Goal: Complete application form: Complete application form

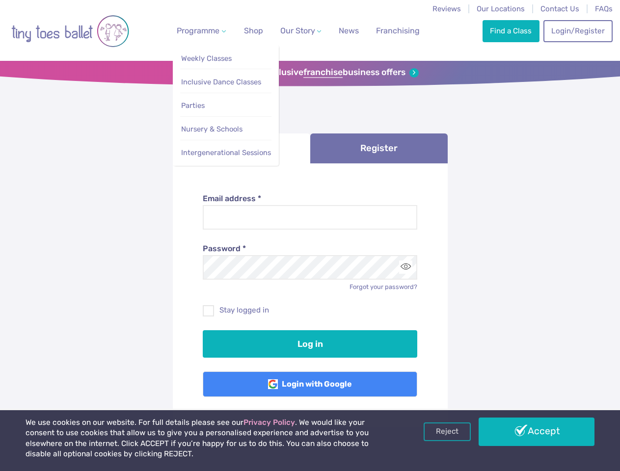
click at [199, 30] on span "Programme" at bounding box center [198, 30] width 43 height 9
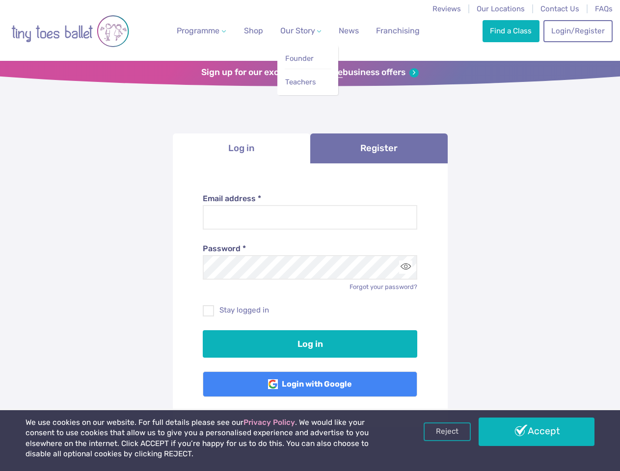
click at [292, 30] on span "Our Story" at bounding box center [297, 30] width 35 height 9
click at [310, 73] on strong "franchise" at bounding box center [322, 72] width 39 height 11
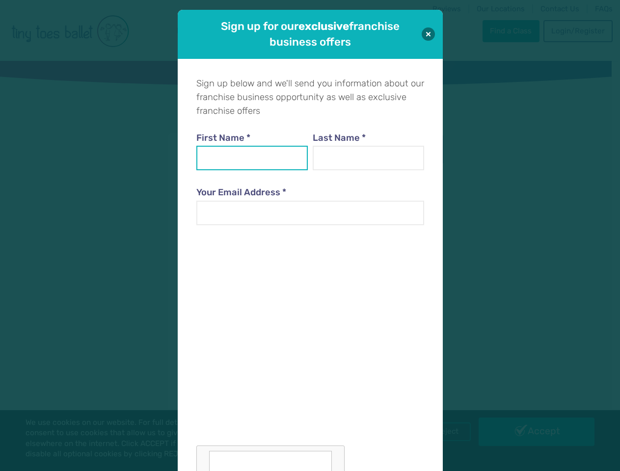
click at [242, 148] on input "First Name *" at bounding box center [252, 158] width 112 height 25
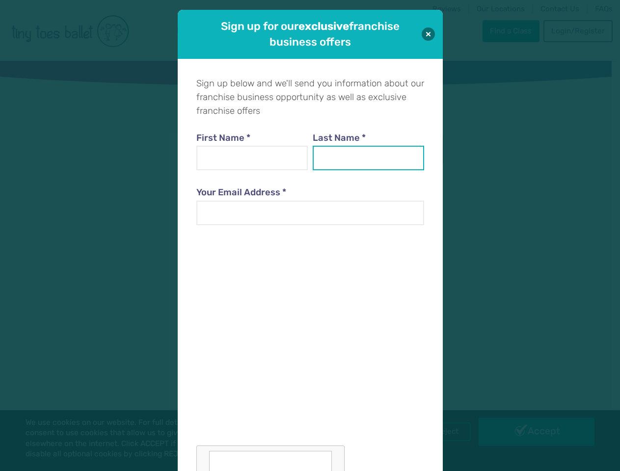
click at [379, 148] on input "Last Name *" at bounding box center [369, 158] width 112 height 25
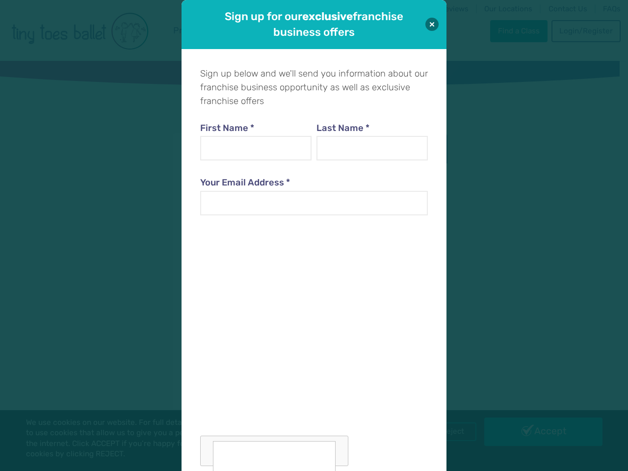
click at [405, 267] on div at bounding box center [314, 347] width 228 height 240
click at [447, 432] on div "Sign up for our exclusive franchise business offers Sign up below and we'll sen…" at bounding box center [314, 235] width 628 height 471
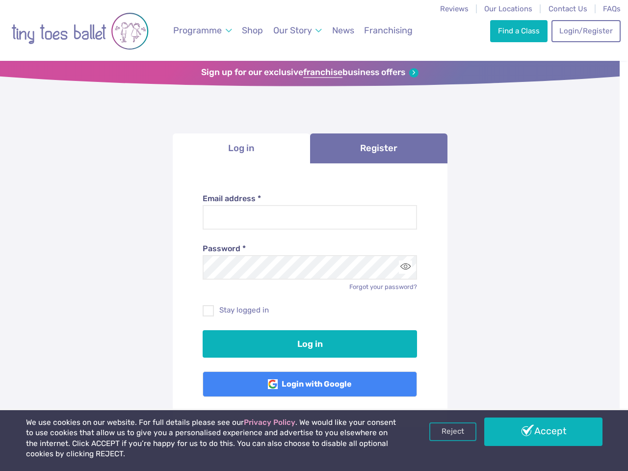
click at [537, 432] on div "Sign up for our exclusive franchise business offers Sign up below and we'll sen…" at bounding box center [314, 235] width 628 height 471
